Goal: Information Seeking & Learning: Learn about a topic

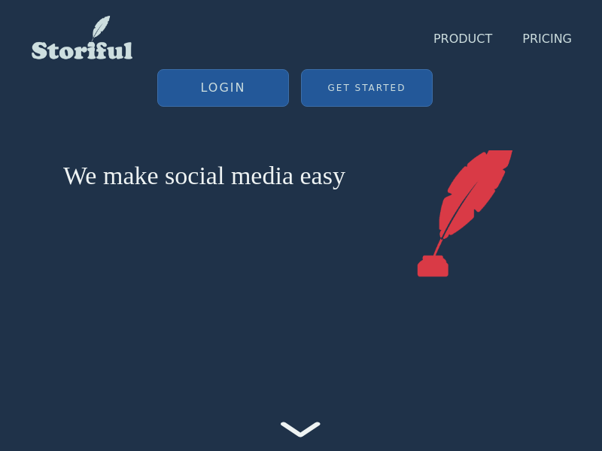
scroll to position [451, 0]
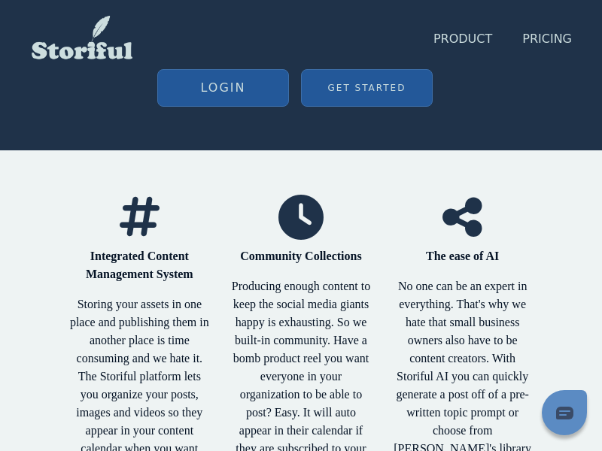
scroll to position [475, 0]
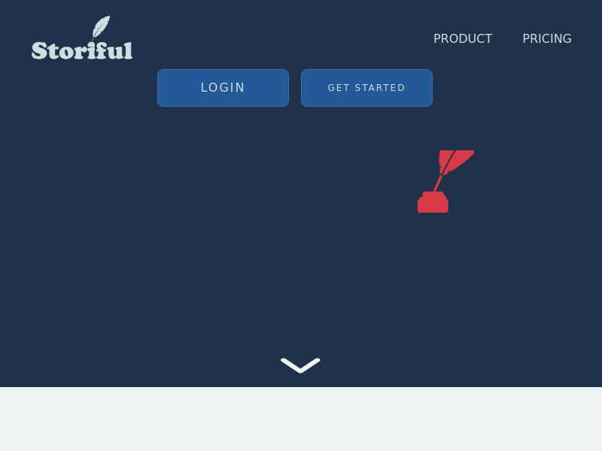
scroll to position [1559, 0]
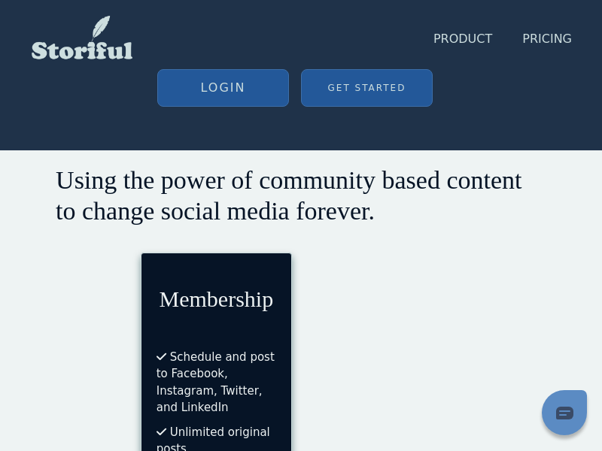
scroll to position [362, 0]
